Goal: Information Seeking & Learning: Learn about a topic

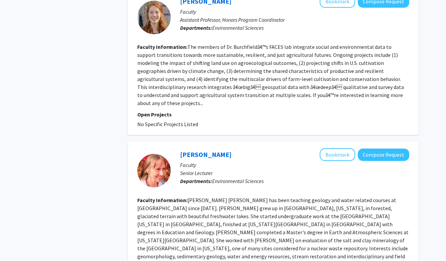
scroll to position [1345, 0]
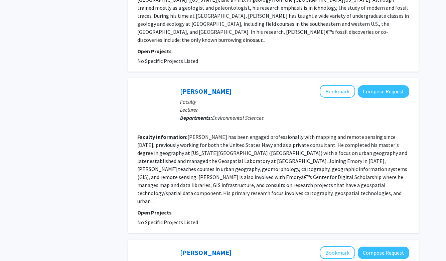
scroll to position [136, 0]
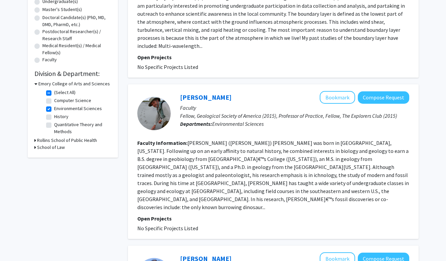
click at [54, 108] on label "Environmental Sciences" at bounding box center [78, 108] width 48 height 7
click at [54, 108] on input "Environmental Sciences" at bounding box center [56, 107] width 4 height 4
checkbox input "false"
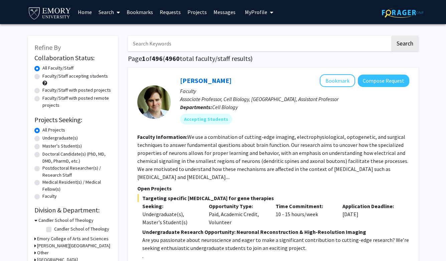
click at [64, 239] on h3 "Emory College of Arts and Sciences" at bounding box center [73, 238] width 72 height 7
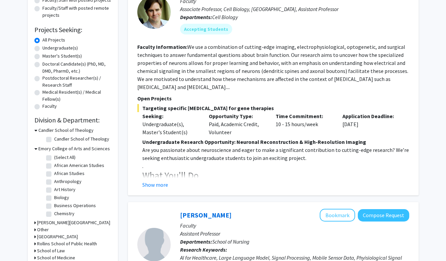
scroll to position [91, 0]
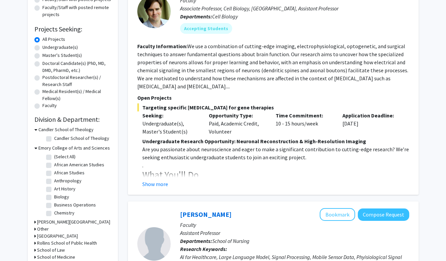
click at [65, 182] on label "Anthropology" at bounding box center [67, 180] width 27 height 7
click at [59, 182] on input "Anthropology" at bounding box center [56, 179] width 4 height 4
checkbox input "true"
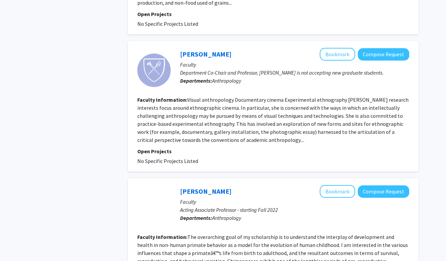
scroll to position [606, 0]
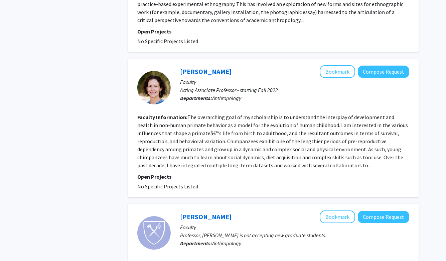
click at [182, 114] on fg-read-more "The overarching goal of my scholarship is to understand the interplay of develo…" at bounding box center [272, 141] width 271 height 55
click at [183, 114] on fg-read-more "The overarching goal of my scholarship is to understand the interplay of develo…" at bounding box center [272, 141] width 271 height 55
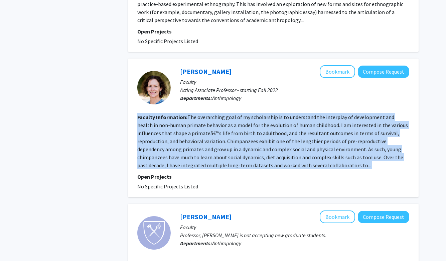
click at [183, 114] on fg-read-more "The overarching goal of my scholarship is to understand the interplay of develo…" at bounding box center [272, 141] width 271 height 55
click at [220, 114] on fg-read-more "The overarching goal of my scholarship is to understand the interplay of develo…" at bounding box center [272, 141] width 271 height 55
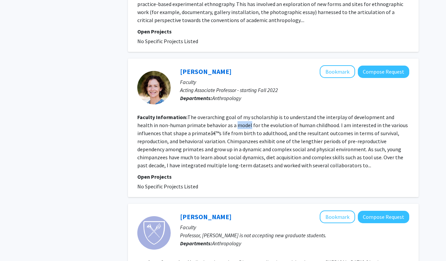
click at [220, 114] on fg-read-more "The overarching goal of my scholarship is to understand the interplay of develo…" at bounding box center [272, 141] width 271 height 55
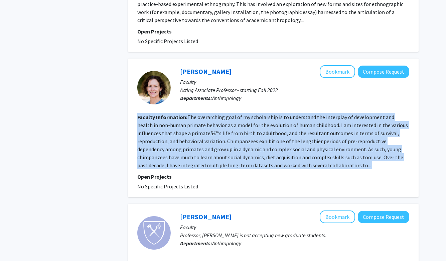
click at [220, 114] on fg-read-more "The overarching goal of my scholarship is to understand the interplay of develo…" at bounding box center [272, 141] width 271 height 55
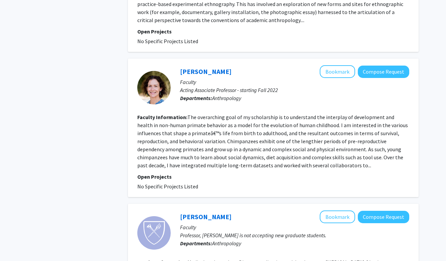
click at [229, 114] on fg-read-more "The overarching goal of my scholarship is to understand the interplay of develo…" at bounding box center [272, 141] width 271 height 55
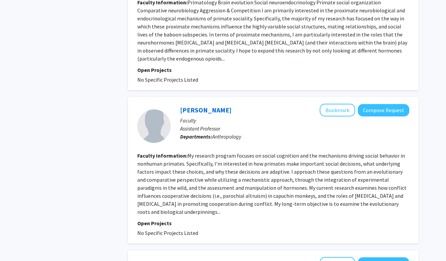
scroll to position [1150, 0]
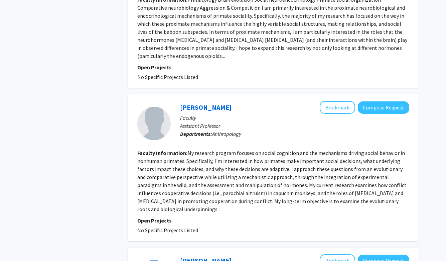
click at [209, 149] on section "Faculty Information: My research program focuses on social cognition and the me…" at bounding box center [273, 181] width 272 height 64
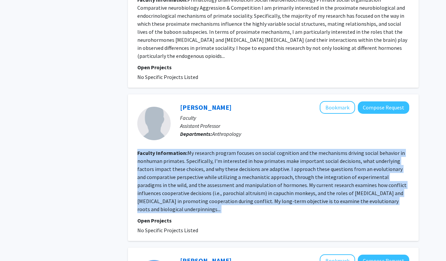
click at [209, 149] on section "Faculty Information: My research program focuses on social cognition and the me…" at bounding box center [273, 181] width 272 height 64
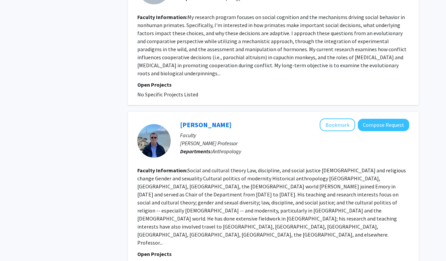
scroll to position [1291, 0]
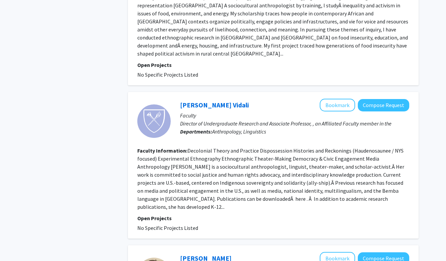
scroll to position [1053, 0]
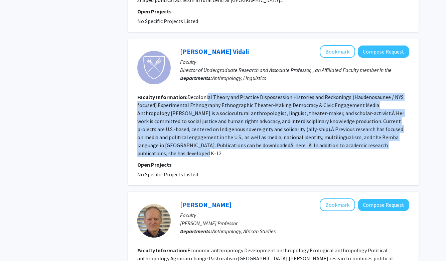
drag, startPoint x: 207, startPoint y: 49, endPoint x: 185, endPoint y: 103, distance: 58.1
click at [185, 103] on fg-search-faculty "Debra Spitulnik Vidali Bookmark Compose Request Faculty Director of Undergradua…" at bounding box center [273, 111] width 272 height 133
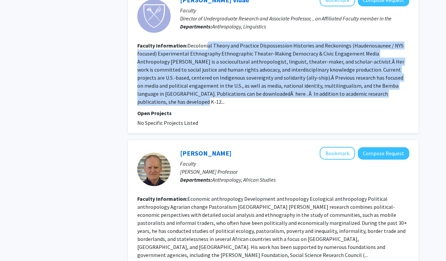
scroll to position [1106, 0]
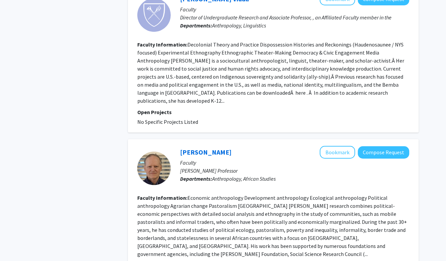
click at [155, 194] on fg-read-more "Economic anthropology Development anthropology Ecological anthropology Politica…" at bounding box center [272, 225] width 270 height 63
click at [157, 194] on fg-read-more "Economic anthropology Development anthropology Ecological anthropology Politica…" at bounding box center [272, 225] width 270 height 63
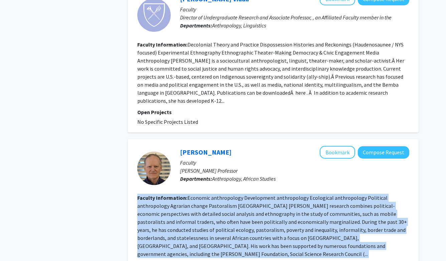
click at [157, 194] on fg-read-more "Economic anthropology Development anthropology Ecological anthropology Politica…" at bounding box center [272, 225] width 270 height 63
click at [158, 194] on fg-read-more "Economic anthropology Development anthropology Ecological anthropology Politica…" at bounding box center [272, 225] width 270 height 63
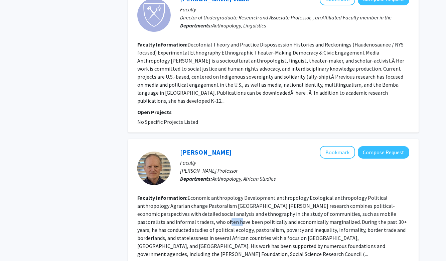
click at [158, 194] on fg-read-more "Economic anthropology Development anthropology Ecological anthropology Politica…" at bounding box center [272, 225] width 270 height 63
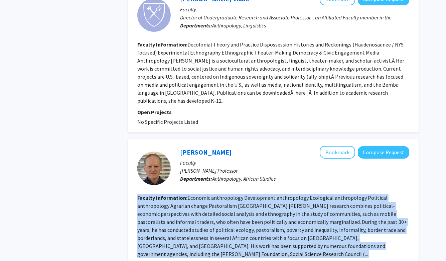
click at [158, 194] on fg-read-more "Economic anthropology Development anthropology Ecological anthropology Politica…" at bounding box center [272, 225] width 270 height 63
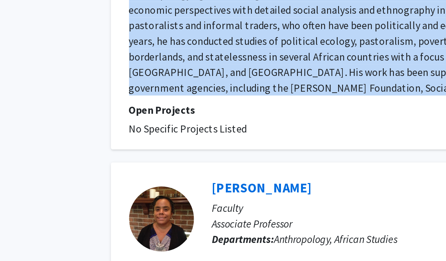
scroll to position [1272, 0]
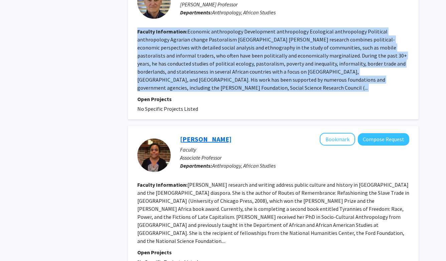
click at [194, 135] on link "Bayo Holsey" at bounding box center [206, 139] width 52 height 8
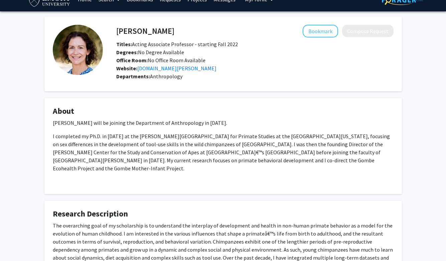
scroll to position [12, 0]
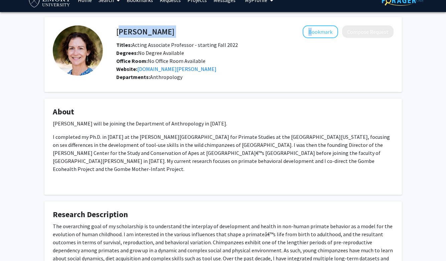
drag, startPoint x: 115, startPoint y: 27, endPoint x: 118, endPoint y: 31, distance: 5.0
click at [118, 31] on div "Elizabeth Lonsdorf Bookmark Compose Request" at bounding box center [255, 31] width 288 height 13
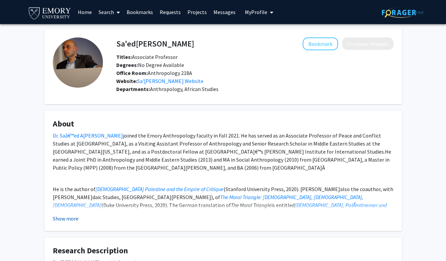
click at [76, 216] on button "Show more" at bounding box center [66, 218] width 26 height 8
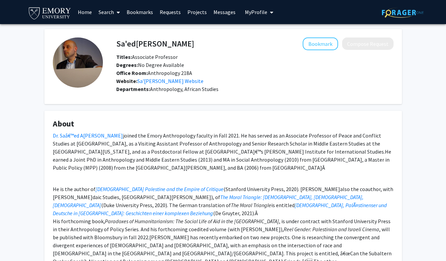
click at [74, 206] on div "Dr. Saâ€™ed Atshan joined the Emory Anthropology faculty in Fall 2021. He has s…" at bounding box center [223, 251] width 341 height 241
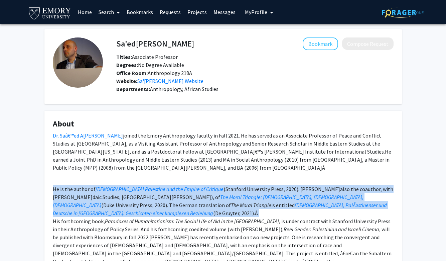
click at [74, 206] on div "Dr. Saâ€™ed Atshan joined the Emory Anthropology faculty in Fall 2021. He has s…" at bounding box center [223, 251] width 341 height 241
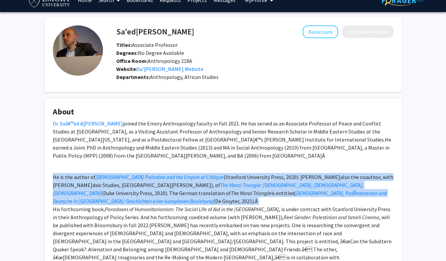
scroll to position [13, 0]
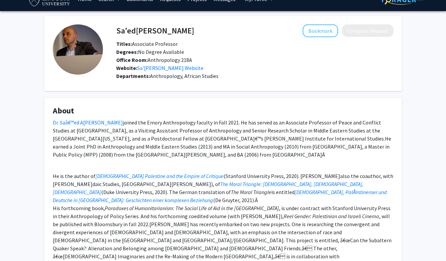
click at [107, 237] on div "Dr. Saâ€™ed Atshan joined the Emory Anthropology faculty in Fall 2021. He has s…" at bounding box center [223, 238] width 341 height 241
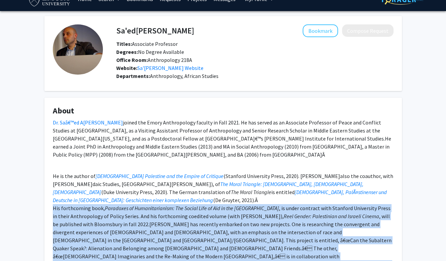
click at [107, 237] on div "Dr. Saâ€™ed Atshan joined the Emory Anthropology faculty in Fall 2021. He has s…" at bounding box center [223, 238] width 341 height 241
click at [101, 233] on div "Dr. Saâ€™ed Atshan joined the Emory Anthropology faculty in Fall 2021. He has s…" at bounding box center [223, 238] width 341 height 241
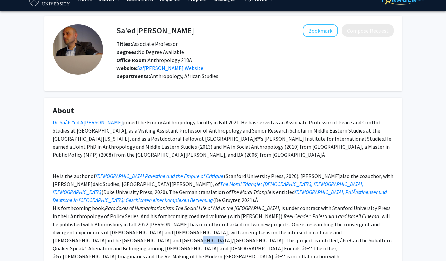
click at [101, 233] on div "Dr. Saâ€™ed Atshan joined the Emory Anthropology faculty in Fall 2021. He has s…" at bounding box center [223, 238] width 341 height 241
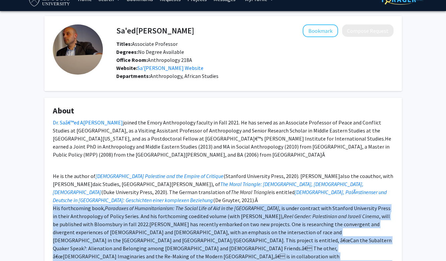
click at [101, 233] on div "Dr. Saâ€™ed Atshan joined the Emory Anthropology faculty in Fall 2021. He has s…" at bounding box center [223, 238] width 341 height 241
click at [143, 237] on div "Dr. Saâ€™ed Atshan joined the Emory Anthropology faculty in Fall 2021. He has s…" at bounding box center [223, 238] width 341 height 241
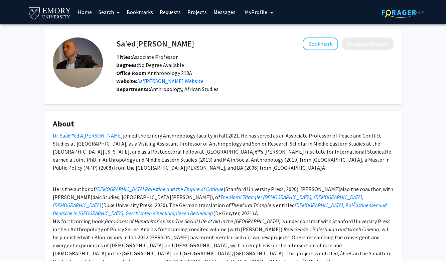
scroll to position [0, 0]
drag, startPoint x: 116, startPoint y: 42, endPoint x: 176, endPoint y: 42, distance: 59.5
click at [177, 42] on div "Sa'ed Atshan Bookmark Compose Request" at bounding box center [255, 43] width 288 height 13
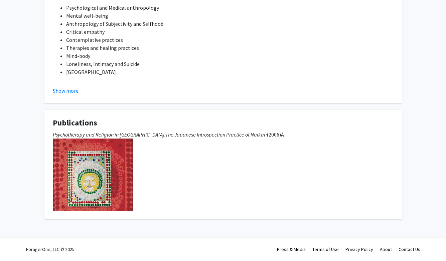
scroll to position [128, 0]
click at [230, 135] on em "The Japanese Introspection Practice of Naikan" at bounding box center [216, 134] width 101 height 7
click at [73, 95] on fg-card "Research Description Psychological and Medical anthropology Mental well-being A…" at bounding box center [223, 43] width 358 height 120
click at [72, 90] on button "Show more" at bounding box center [66, 91] width 26 height 8
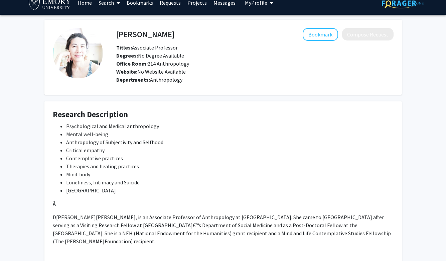
scroll to position [4, 0]
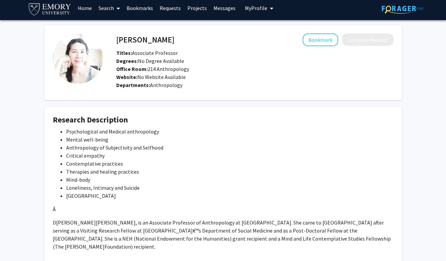
click at [116, 37] on div "Chikako Ozawa-de Silva Bookmark Compose Request" at bounding box center [255, 39] width 288 height 13
drag, startPoint x: 117, startPoint y: 37, endPoint x: 193, endPoint y: 41, distance: 76.7
click at [175, 41] on h4 "Chikako Ozawa-de Silva" at bounding box center [145, 39] width 58 height 12
drag, startPoint x: 201, startPoint y: 40, endPoint x: 117, endPoint y: 40, distance: 83.6
click at [117, 40] on div "Chikako Ozawa-de Silva Bookmark Compose Request" at bounding box center [255, 39] width 288 height 13
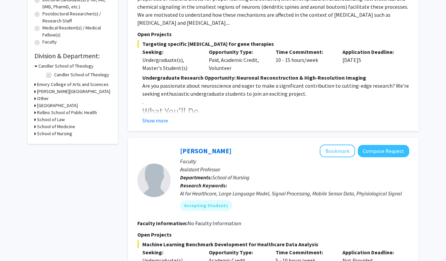
scroll to position [171, 0]
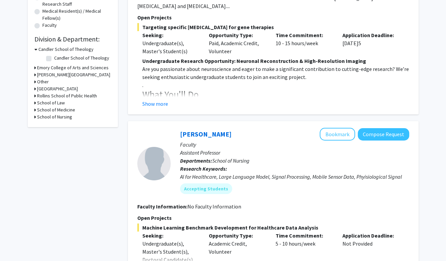
click at [82, 71] on h3 "Emory College of Arts and Sciences" at bounding box center [73, 67] width 72 height 7
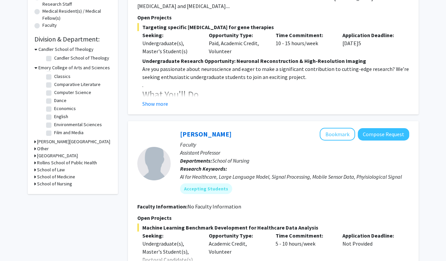
scroll to position [67, 0]
click at [58, 81] on label "Comparative Literature" at bounding box center [77, 82] width 46 height 7
click at [58, 81] on input "Comparative Literature" at bounding box center [56, 81] width 4 height 4
checkbox input "true"
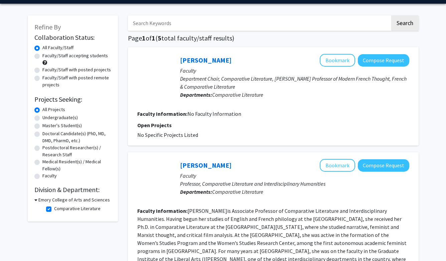
scroll to position [8, 0]
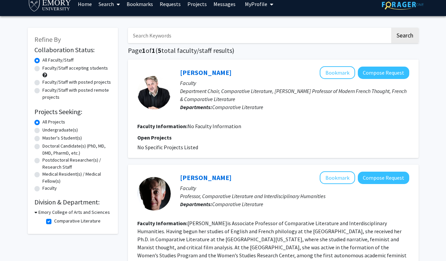
click at [54, 223] on label "Comparative Literature" at bounding box center [77, 220] width 46 height 7
click at [54, 222] on input "Comparative Literature" at bounding box center [56, 219] width 4 height 4
checkbox input "false"
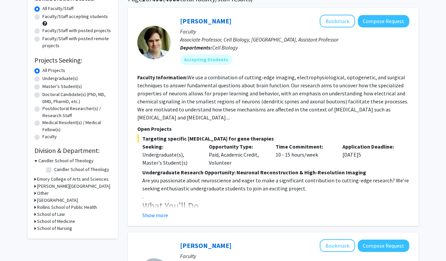
scroll to position [69, 0]
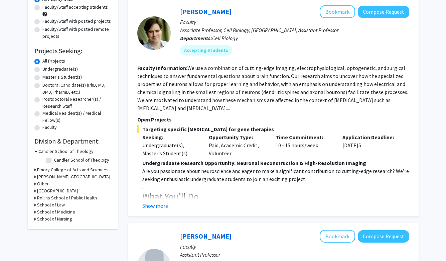
click at [87, 170] on h3 "Emory College of Arts and Sciences" at bounding box center [73, 169] width 72 height 7
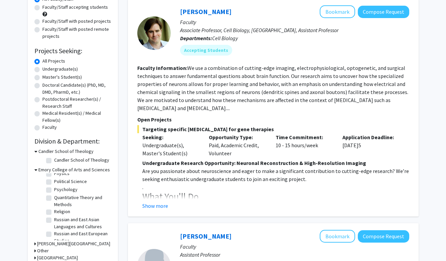
scroll to position [312, 0]
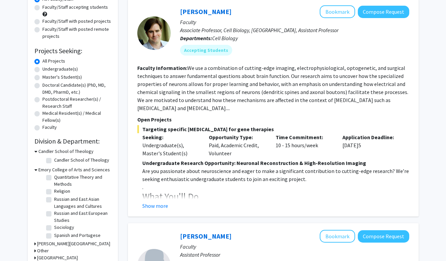
click at [86, 210] on label "Russian and East European Studies" at bounding box center [82, 217] width 56 height 14
click at [59, 210] on input "Russian and East European Studies" at bounding box center [56, 212] width 4 height 4
checkbox input "true"
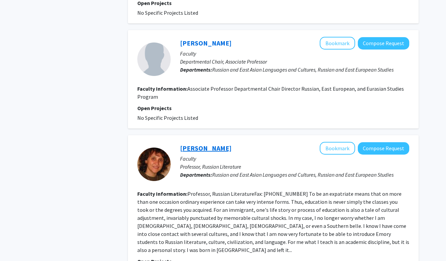
scroll to position [370, 0]
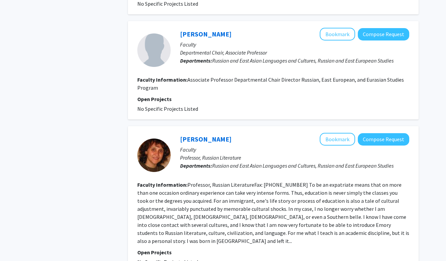
click at [177, 181] on section "Faculty Information: Professor, Russian LiteratureFax: [PHONE_NUMBER] To be an …" at bounding box center [273, 213] width 272 height 64
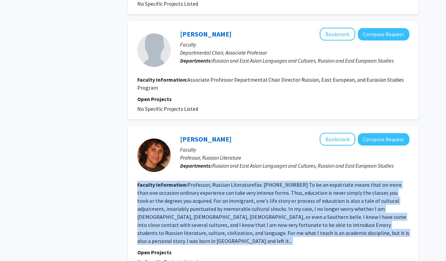
click at [177, 181] on section "Faculty Information: Professor, Russian LiteratureFax: [PHONE_NUMBER] To be an …" at bounding box center [273, 213] width 272 height 64
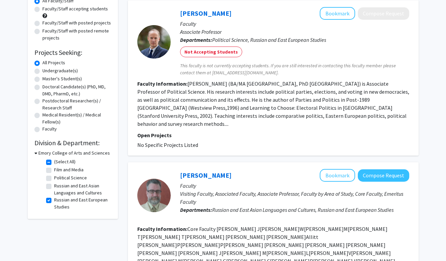
scroll to position [69, 0]
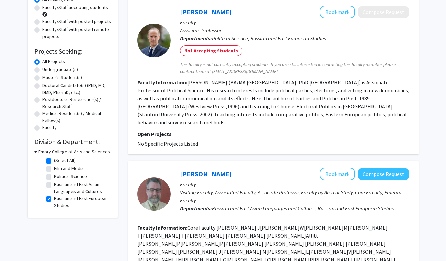
click at [54, 199] on label "Russian and East European Studies" at bounding box center [82, 202] width 56 height 14
click at [54, 199] on input "Russian and East European Studies" at bounding box center [56, 197] width 4 height 4
checkbox input "false"
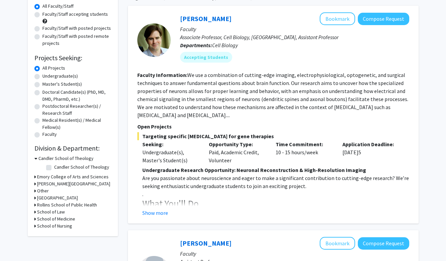
scroll to position [166, 0]
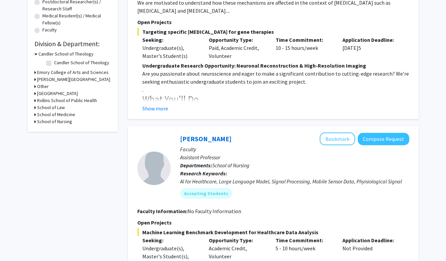
click at [85, 74] on h3 "Emory College of Arts and Sciences" at bounding box center [73, 72] width 72 height 7
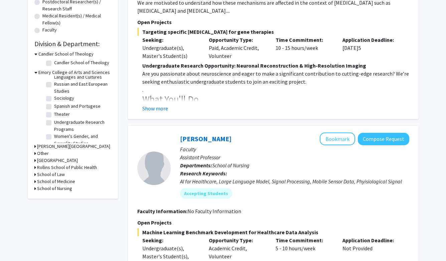
scroll to position [344, 0]
click at [79, 103] on label "Spanish and Portugese" at bounding box center [77, 106] width 46 height 7
click at [59, 103] on input "Spanish and Portugese" at bounding box center [56, 105] width 4 height 4
checkbox input "true"
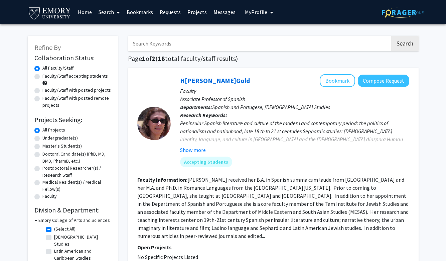
scroll to position [1, 0]
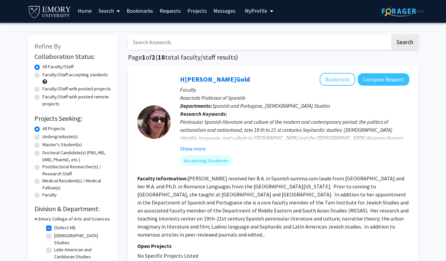
click at [187, 154] on fg-user-badges "Accepting Students" at bounding box center [294, 159] width 229 height 13
click at [188, 149] on button "Show more" at bounding box center [193, 148] width 26 height 8
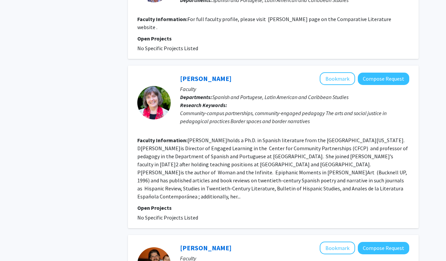
scroll to position [346, 0]
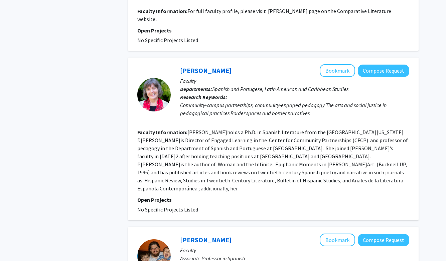
click at [203, 154] on fg-read-more "Vialla Hartfield-Méndez holds a Ph.D. in Spanish literature from the University…" at bounding box center [272, 160] width 271 height 63
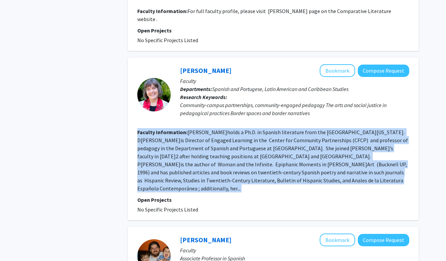
click at [203, 154] on fg-read-more "Vialla Hartfield-Méndez holds a Ph.D. in Spanish literature from the University…" at bounding box center [272, 160] width 271 height 63
click at [201, 155] on fg-read-more "Vialla Hartfield-Méndez holds a Ph.D. in Spanish literature from the University…" at bounding box center [272, 160] width 271 height 63
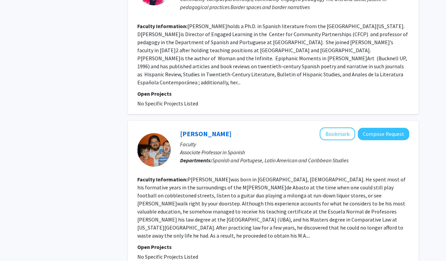
scroll to position [452, 0]
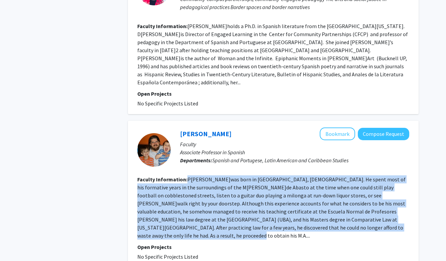
drag, startPoint x: 186, startPoint y: 149, endPoint x: 214, endPoint y: 202, distance: 59.8
click at [214, 202] on fg-search-faculty "Hernán Feldman Bookmark Compose Request Faculty Associate Professor in Spanish …" at bounding box center [273, 193] width 272 height 133
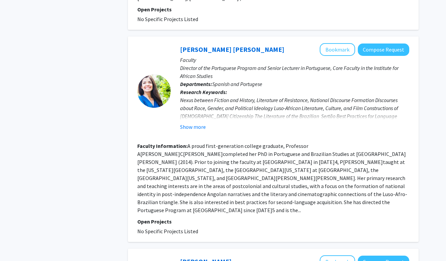
scroll to position [860, 0]
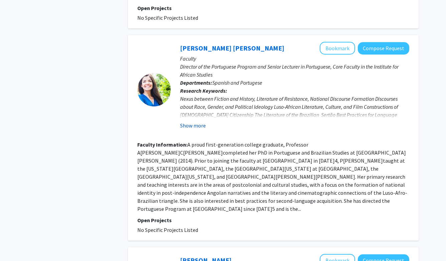
click at [186, 121] on button "Show more" at bounding box center [193, 125] width 26 height 8
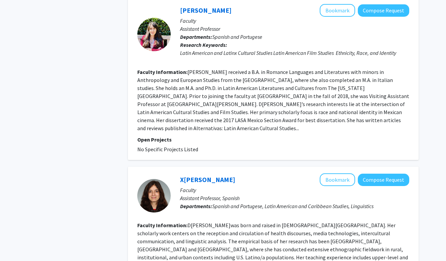
scroll to position [1490, 0]
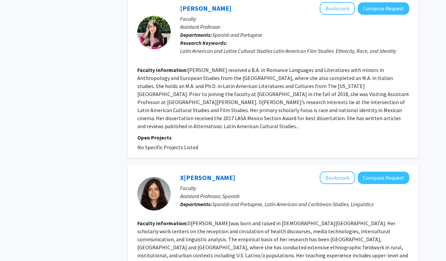
click at [235, 220] on fg-read-more "Dr. Marsilli-Vargas was born and raised in Mexico City. Her scholarly work cent…" at bounding box center [272, 251] width 271 height 63
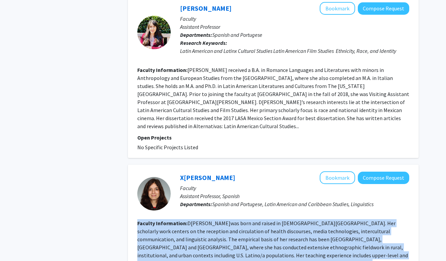
click at [235, 220] on fg-read-more "Dr. Marsilli-Vargas was born and raised in Mexico City. Her scholarly work cent…" at bounding box center [272, 251] width 271 height 63
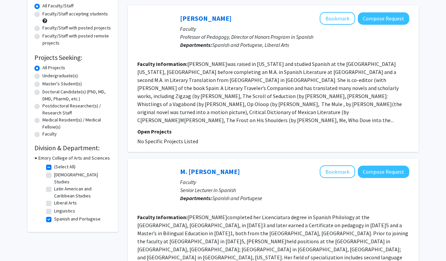
scroll to position [62, 0]
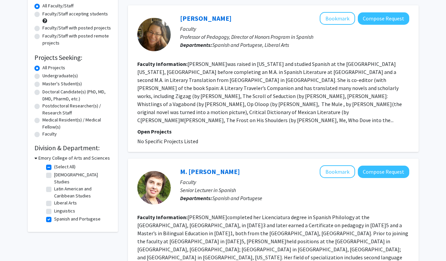
click at [74, 215] on label "Spanish and Portugese" at bounding box center [77, 218] width 46 height 7
click at [59, 215] on input "Spanish and Portugese" at bounding box center [56, 217] width 4 height 4
checkbox input "false"
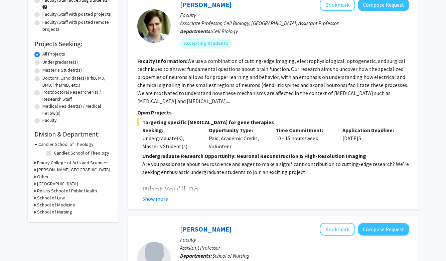
scroll to position [109, 0]
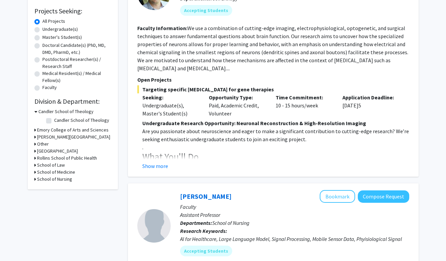
click at [73, 131] on h3 "Emory College of Arts and Sciences" at bounding box center [73, 129] width 72 height 7
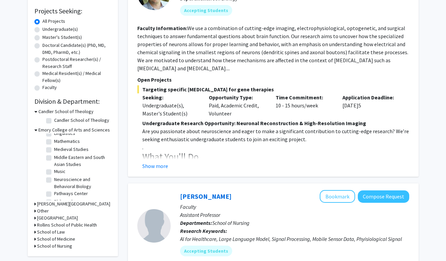
scroll to position [216, 0]
click at [72, 156] on label "Middle Eastern and South Asian Studies" at bounding box center [82, 161] width 56 height 14
click at [59, 156] on input "Middle Eastern and South Asian Studies" at bounding box center [56, 156] width 4 height 4
checkbox input "true"
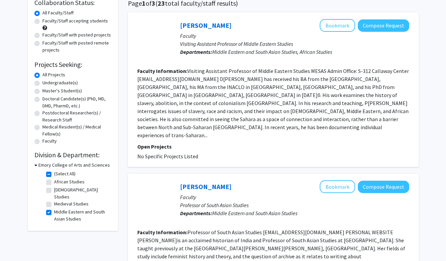
scroll to position [55, 0]
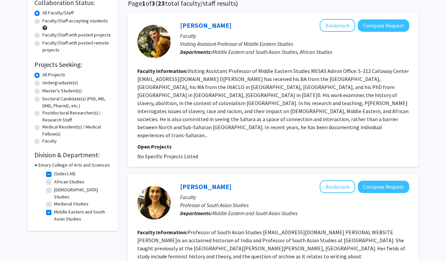
click at [77, 212] on label "Middle Eastern and South Asian Studies" at bounding box center [82, 215] width 56 height 14
click at [59, 212] on input "Middle Eastern and South Asian Studies" at bounding box center [56, 210] width 4 height 4
checkbox input "false"
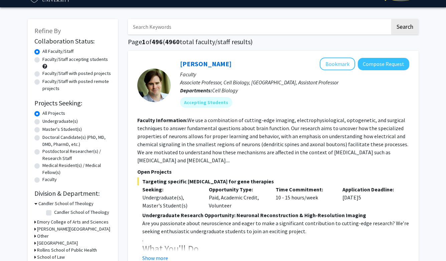
scroll to position [25, 0]
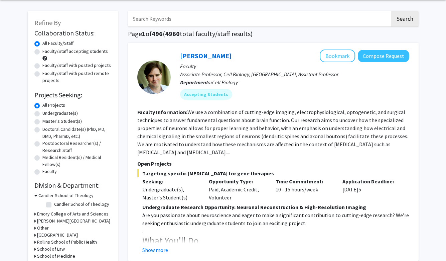
click at [79, 215] on h3 "Emory College of Arts and Sciences" at bounding box center [73, 213] width 72 height 7
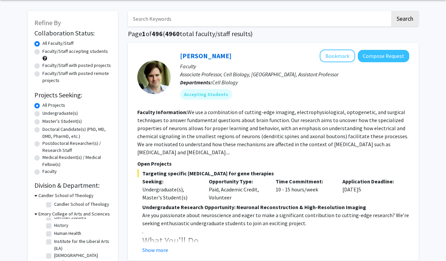
scroll to position [147, 0]
click at [77, 230] on label "Human Health" at bounding box center [67, 227] width 27 height 7
click at [59, 228] on input "Human Health" at bounding box center [56, 226] width 4 height 4
checkbox input "true"
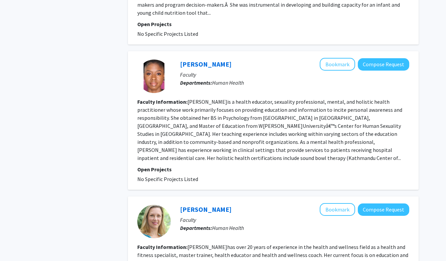
scroll to position [1074, 0]
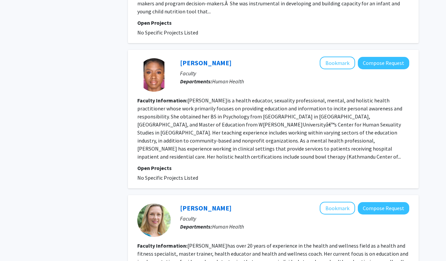
click at [209, 97] on fg-read-more "Noni Keyton is a health educator, sexuality professional, mental, and holistic …" at bounding box center [269, 128] width 265 height 63
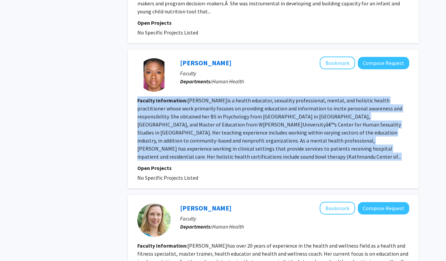
click at [209, 97] on fg-read-more "Noni Keyton is a health educator, sexuality professional, mental, and holistic …" at bounding box center [269, 128] width 265 height 63
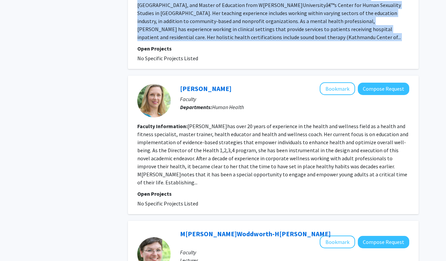
scroll to position [1260, 0]
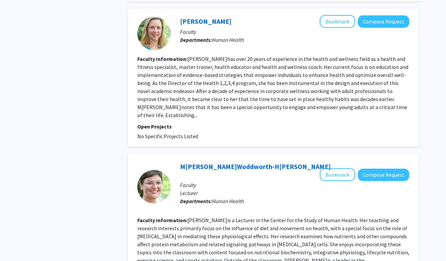
drag, startPoint x: 279, startPoint y: 232, endPoint x: 232, endPoint y: 184, distance: 67.6
click at [214, 217] on fg-read-more "Myra Woodworth-Hobbs is a Lecturer in the Center for the Study of Human Health.…" at bounding box center [273, 248] width 272 height 63
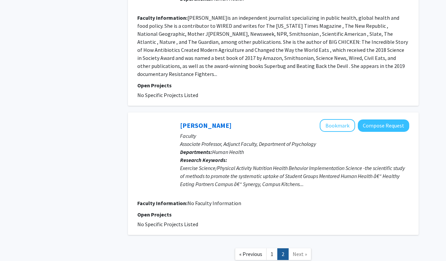
scroll to position [566, 0]
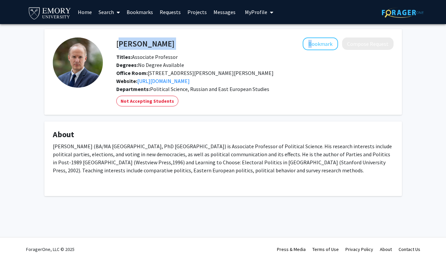
drag, startPoint x: 117, startPoint y: 44, endPoint x: 184, endPoint y: 43, distance: 66.6
click at [184, 43] on div "[PERSON_NAME] Bookmark Compose Request" at bounding box center [255, 43] width 288 height 13
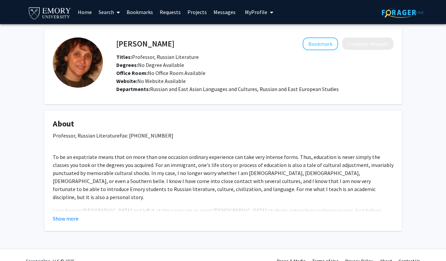
click at [67, 223] on fg-card "About Professor, Russian LiteratureFax: [PHONE_NUMBER] To be an expatriate mean…" at bounding box center [223, 171] width 358 height 120
click at [72, 215] on fg-read-more "Professor, Russian LiteratureFax: [PHONE_NUMBER] To be an expatriate means that…" at bounding box center [223, 176] width 341 height 91
click at [87, 163] on div "Professor, Russian LiteratureFax: [PHONE_NUMBER] To be an expatriate means that…" at bounding box center [223, 246] width 341 height 230
click at [87, 161] on div "Professor, Russian LiteratureFax: [PHONE_NUMBER] To be an expatriate means that…" at bounding box center [223, 246] width 341 height 230
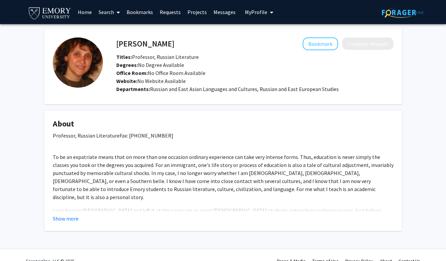
click at [86, 158] on div "Professor, Russian LiteratureFax: [PHONE_NUMBER] To be an expatriate means that…" at bounding box center [223, 246] width 341 height 230
click at [73, 215] on button "Show more" at bounding box center [66, 218] width 26 height 8
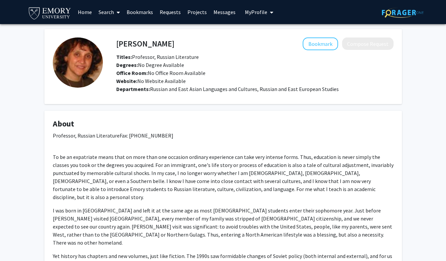
click at [116, 175] on div "Professor, Russian LiteratureFax: [PHONE_NUMBER] To be an expatriate means that…" at bounding box center [223, 246] width 341 height 230
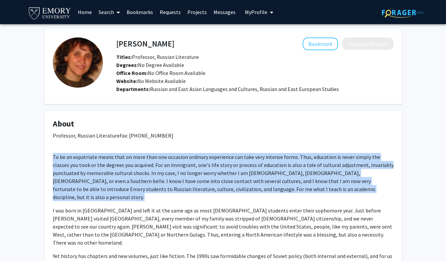
click at [116, 175] on div "Professor, Russian LiteratureFax: [PHONE_NUMBER] To be an expatriate means that…" at bounding box center [223, 246] width 341 height 230
click at [324, 192] on div "Professor, Russian LiteratureFax: [PHONE_NUMBER] To be an expatriate means that…" at bounding box center [223, 246] width 341 height 230
drag, startPoint x: 322, startPoint y: 189, endPoint x: 306, endPoint y: 151, distance: 41.7
click at [306, 151] on div "Professor, Russian LiteratureFax: 404-712-8511 To be an expatriate means that o…" at bounding box center [223, 246] width 341 height 230
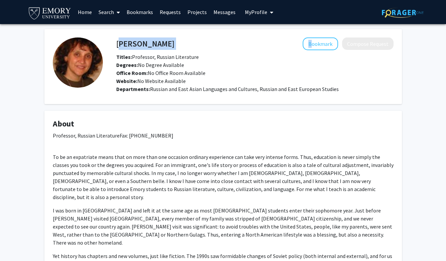
drag, startPoint x: 117, startPoint y: 42, endPoint x: 210, endPoint y: 42, distance: 92.3
click at [210, 42] on div "Elena Glazov-Corrigan Bookmark Compose Request" at bounding box center [255, 43] width 288 height 13
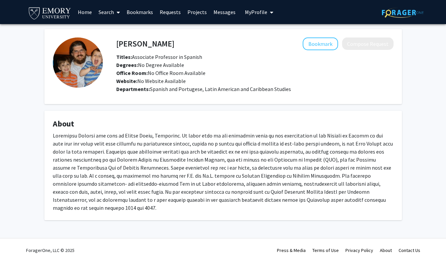
click at [239, 165] on div at bounding box center [223, 171] width 341 height 80
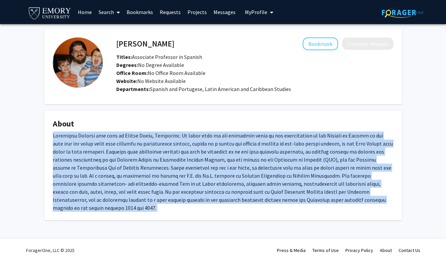
click at [239, 165] on div at bounding box center [223, 171] width 341 height 80
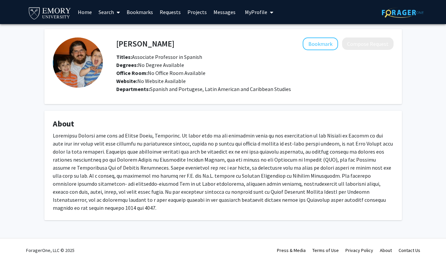
click at [243, 166] on div at bounding box center [223, 171] width 341 height 80
drag, startPoint x: 382, startPoint y: 199, endPoint x: 369, endPoint y: 130, distance: 70.7
click at [369, 130] on fg-card "About" at bounding box center [223, 165] width 358 height 109
drag, startPoint x: 181, startPoint y: 41, endPoint x: 112, endPoint y: 41, distance: 68.9
click at [112, 41] on div "Hernán Feldman Bookmark Compose Request" at bounding box center [255, 43] width 288 height 13
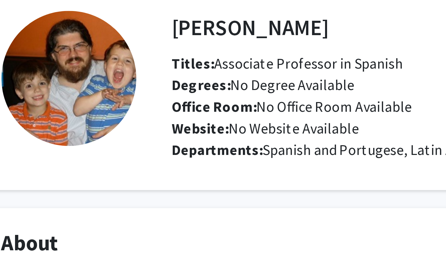
click at [116, 37] on h4 "Hernán Feldman" at bounding box center [145, 43] width 58 height 12
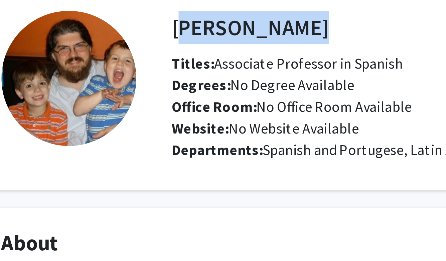
click at [116, 37] on h4 "Hernán Feldman" at bounding box center [145, 43] width 58 height 12
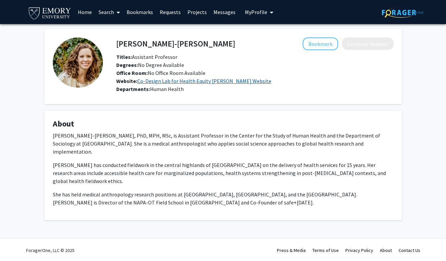
click at [187, 82] on link "Co-Design Lab for Health Equity [PERSON_NAME] Website" at bounding box center [204, 81] width 134 height 7
drag, startPoint x: 185, startPoint y: 40, endPoint x: 105, endPoint y: 43, distance: 79.3
click at [105, 43] on div "[PERSON_NAME]-[PERSON_NAME] Bookmark Compose Request Titles: Assistant Professo…" at bounding box center [248, 66] width 291 height 58
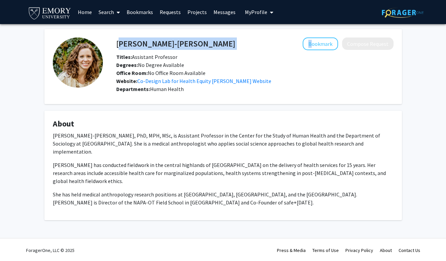
drag, startPoint x: 113, startPoint y: 43, endPoint x: 118, endPoint y: 43, distance: 5.4
click at [118, 43] on div "[PERSON_NAME]-[PERSON_NAME] Bookmark Compose Request" at bounding box center [255, 43] width 288 height 13
